Goal: Navigation & Orientation: Find specific page/section

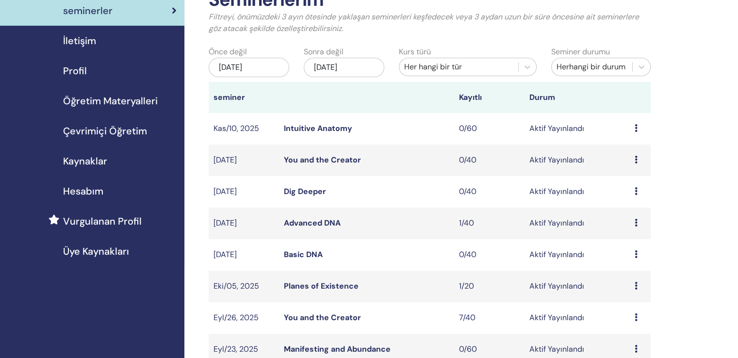
scroll to position [49, 0]
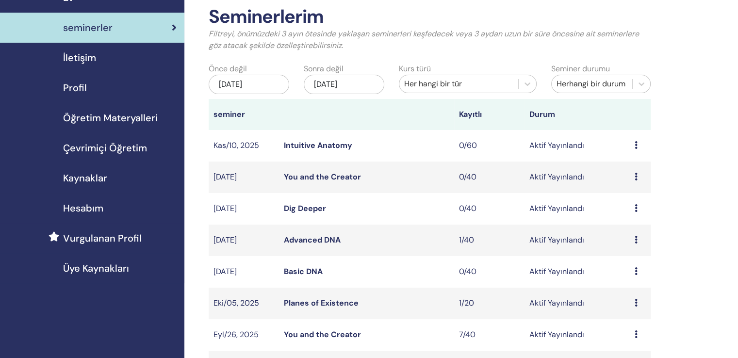
click at [110, 141] on span "Çevrimiçi Öğretim" at bounding box center [105, 148] width 84 height 15
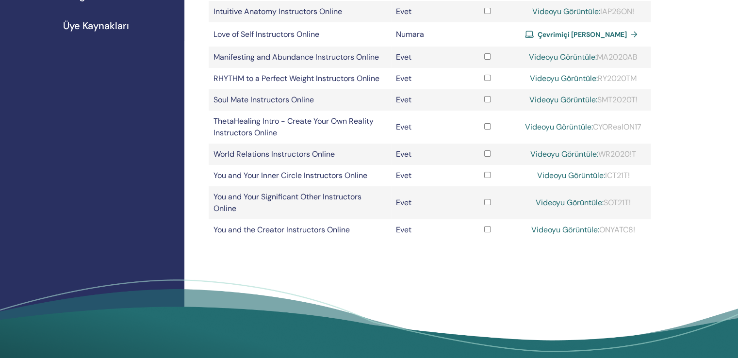
scroll to position [49, 0]
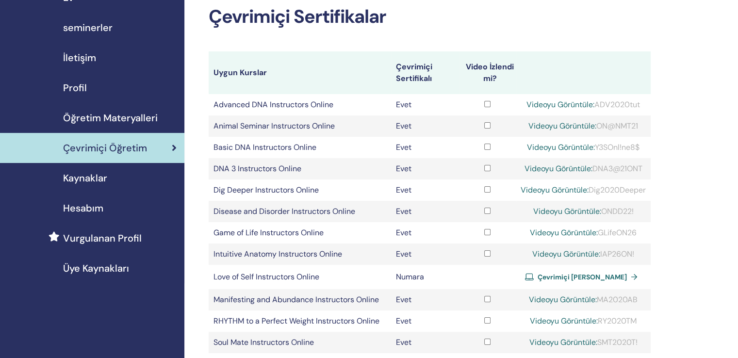
click at [90, 111] on span "Öğretim Materyalleri" at bounding box center [110, 118] width 95 height 15
click at [93, 111] on span "Öğretim Materyalleri" at bounding box center [110, 118] width 95 height 15
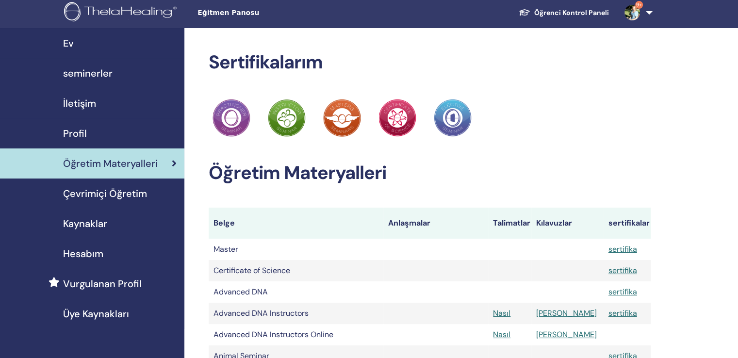
scroll to position [97, 0]
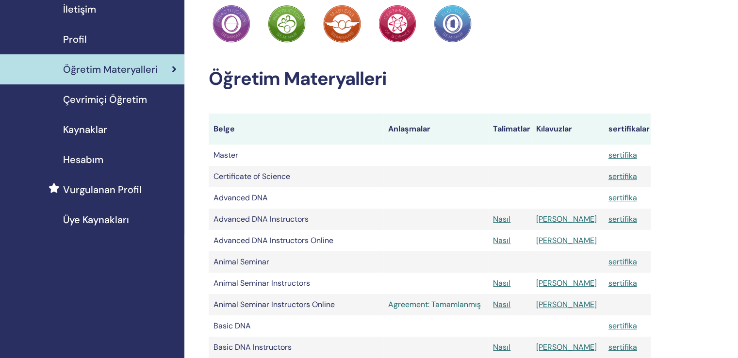
click at [428, 299] on link "Agreement: Tamamlanmış" at bounding box center [435, 305] width 95 height 12
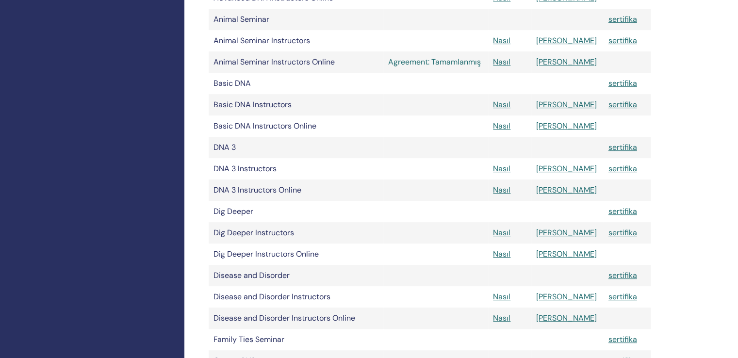
scroll to position [388, 0]
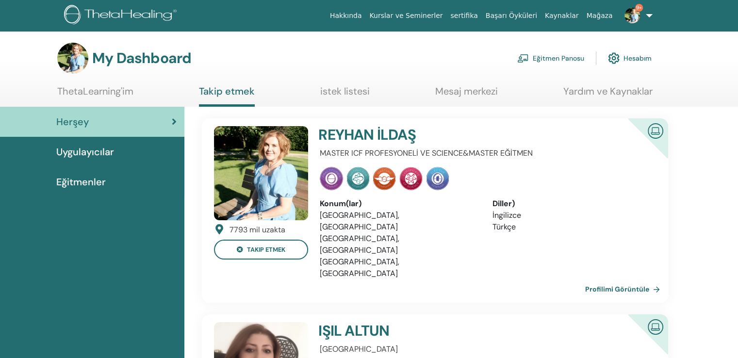
click at [85, 88] on link "ThetaLearning'im" at bounding box center [95, 94] width 76 height 19
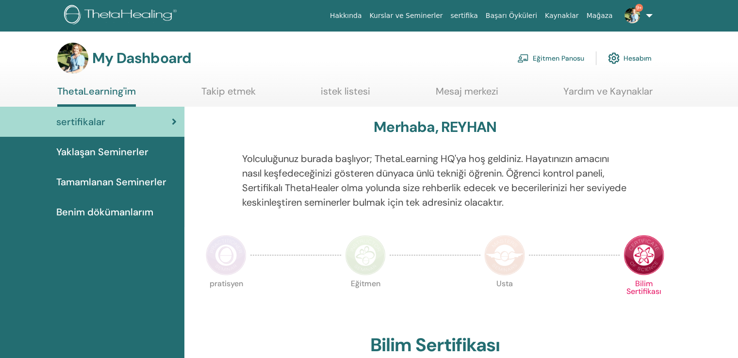
click at [101, 175] on span "Tamamlanan Seminerler" at bounding box center [111, 182] width 110 height 15
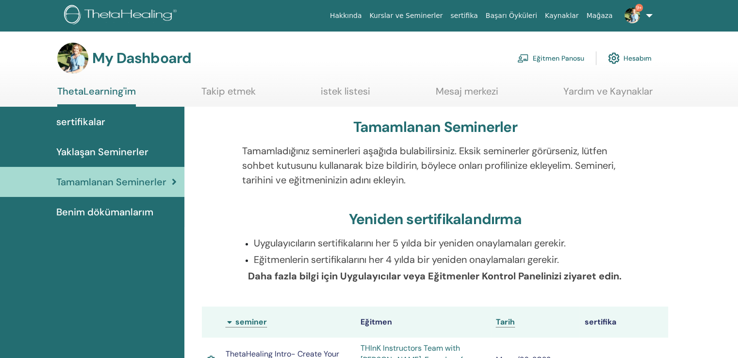
click at [111, 205] on span "Benim dökümanlarım" at bounding box center [104, 212] width 97 height 15
